Goal: Task Accomplishment & Management: Manage account settings

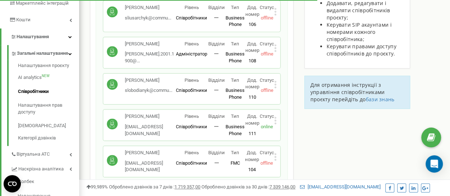
scroll to position [144, 0]
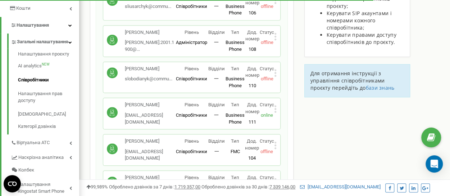
click at [181, 70] on p "Рівень" at bounding box center [191, 68] width 31 height 7
click at [168, 70] on p "[PERSON_NAME]" at bounding box center [148, 68] width 47 height 7
click at [114, 73] on circle at bounding box center [112, 72] width 11 height 11
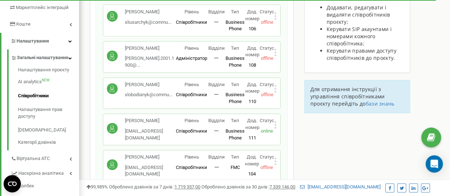
scroll to position [108, 0]
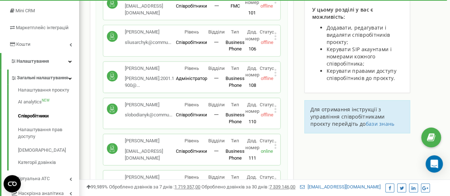
click at [275, 70] on icon at bounding box center [275, 73] width 3 height 8
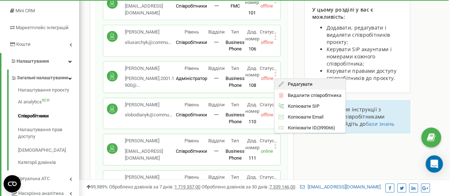
click at [288, 82] on span "Редагувати" at bounding box center [298, 84] width 28 height 5
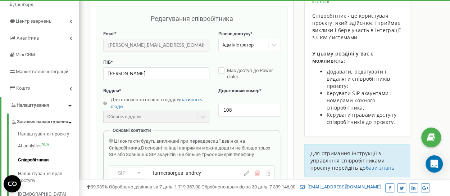
scroll to position [8, 0]
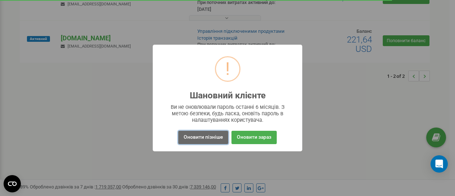
click at [216, 138] on button "Оновити пізніше" at bounding box center [203, 137] width 50 height 13
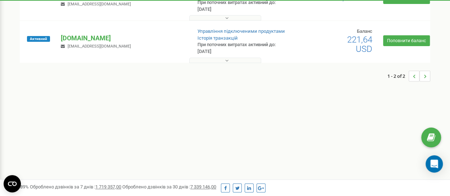
click at [232, 56] on div at bounding box center [225, 58] width 407 height 7
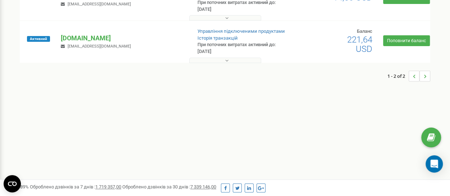
click at [232, 59] on button at bounding box center [225, 60] width 72 height 5
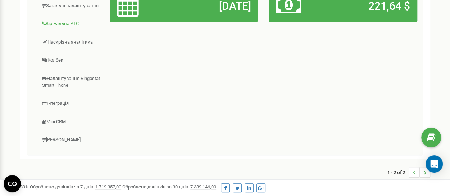
scroll to position [209, 0]
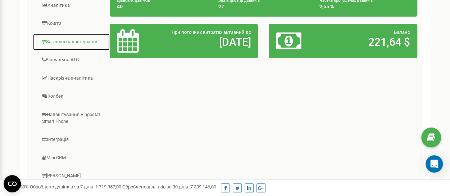
click at [76, 36] on link "Загальні налаштування" at bounding box center [71, 42] width 77 height 18
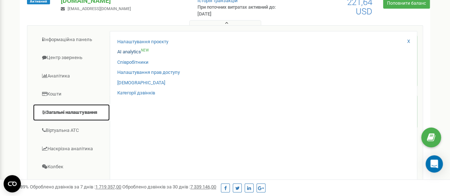
scroll to position [137, 0]
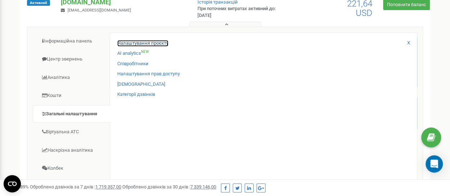
click at [138, 43] on link "Налаштування проєкту" at bounding box center [142, 43] width 51 height 7
click at [134, 60] on link "Співробітники" at bounding box center [132, 63] width 31 height 7
